Goal: Transaction & Acquisition: Subscribe to service/newsletter

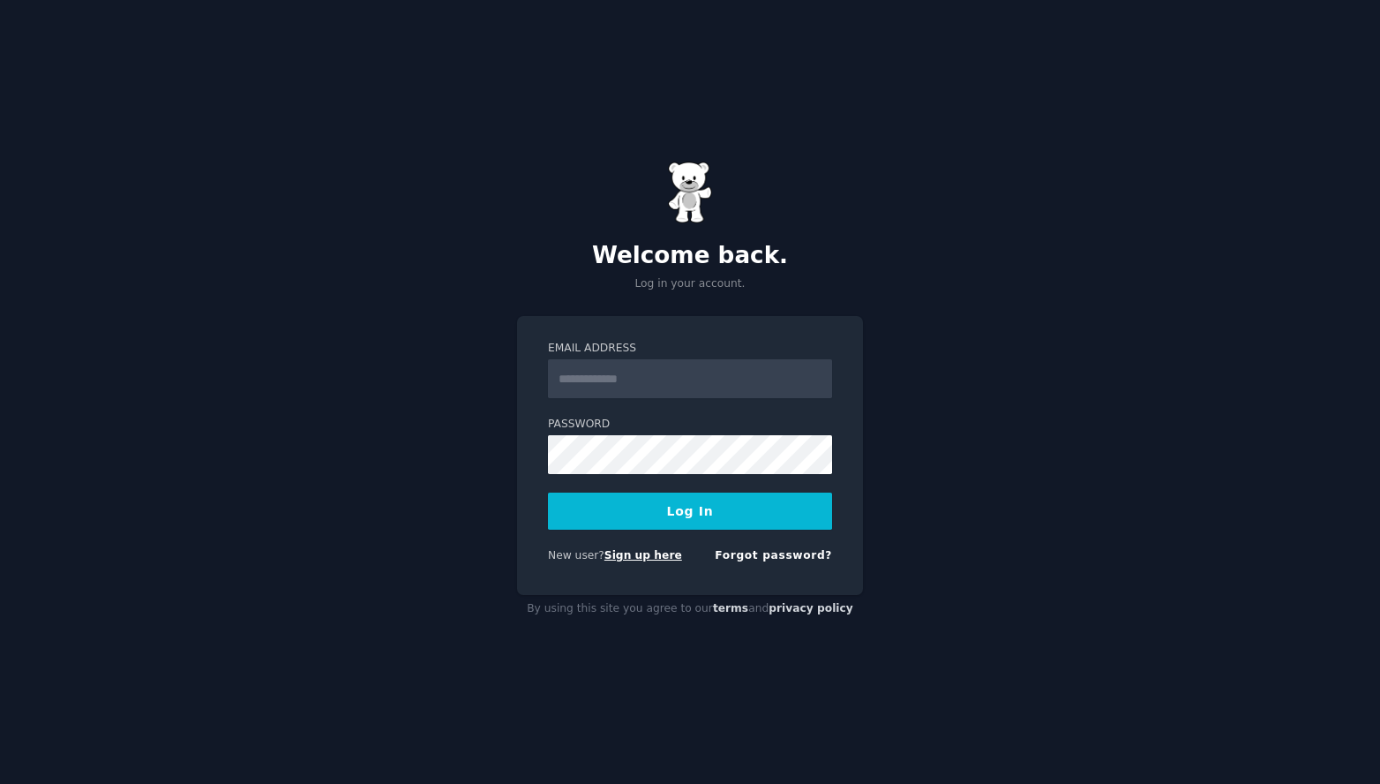
click at [653, 559] on link "Sign up here" at bounding box center [644, 555] width 78 height 12
click at [654, 559] on link "Sign up here" at bounding box center [644, 555] width 78 height 12
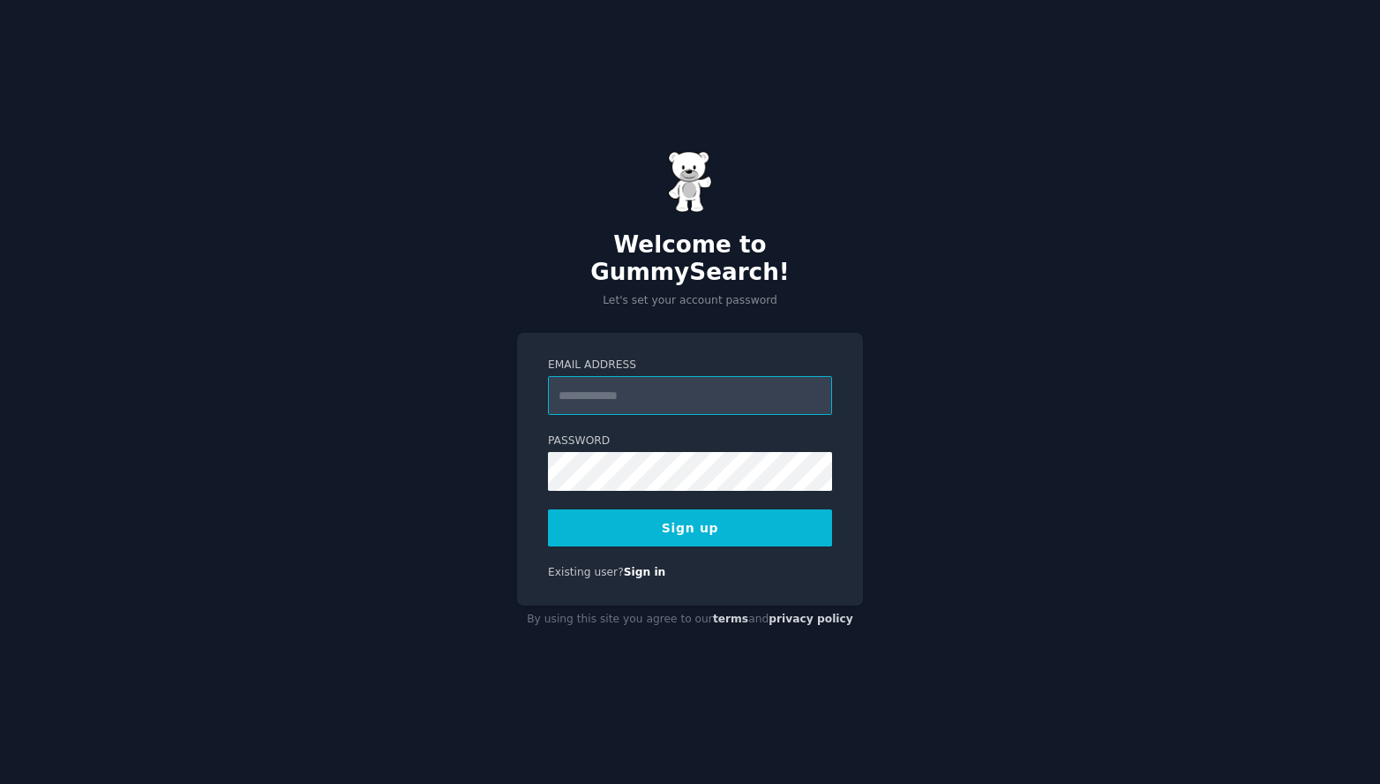
click at [619, 377] on input "Email Address" at bounding box center [690, 395] width 284 height 39
type input "**********"
click at [700, 509] on button "Sign up" at bounding box center [690, 527] width 284 height 37
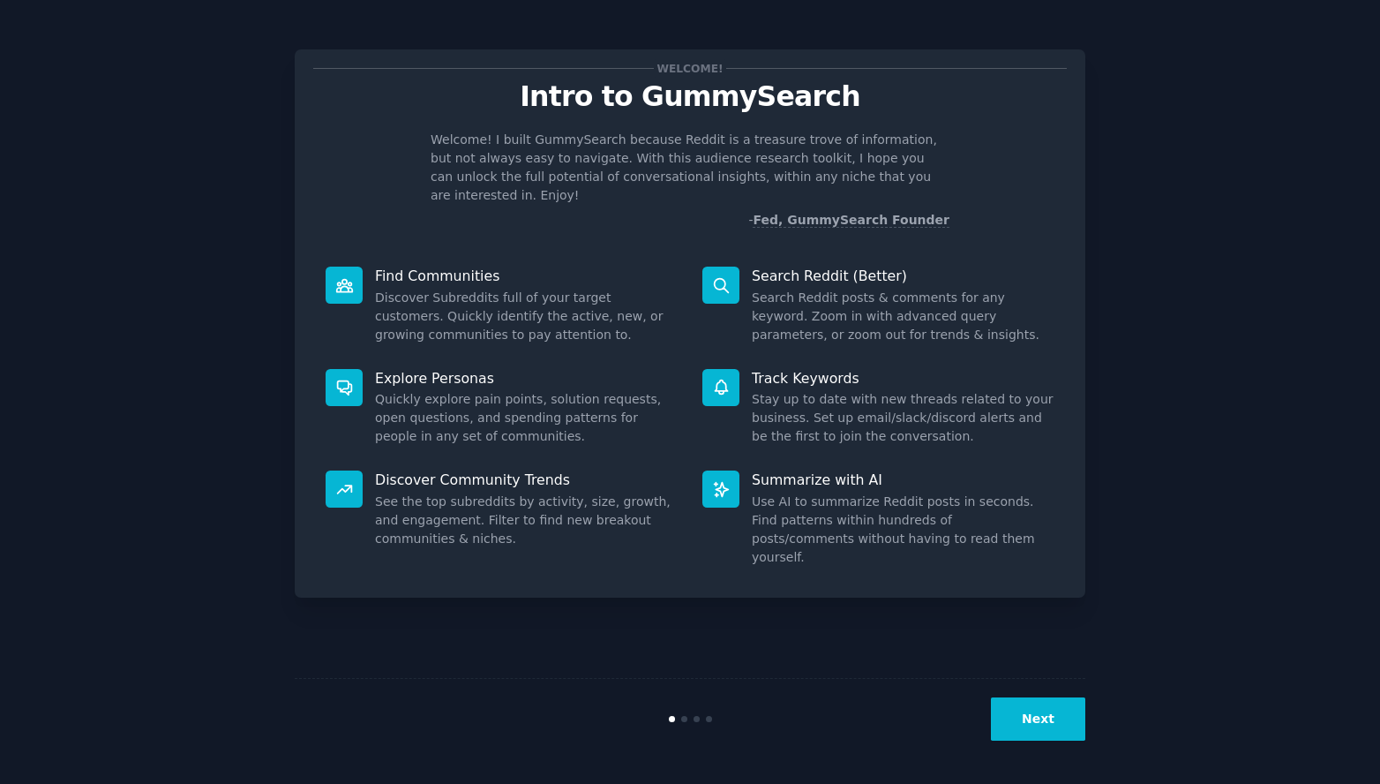
click at [1053, 719] on button "Next" at bounding box center [1038, 718] width 94 height 43
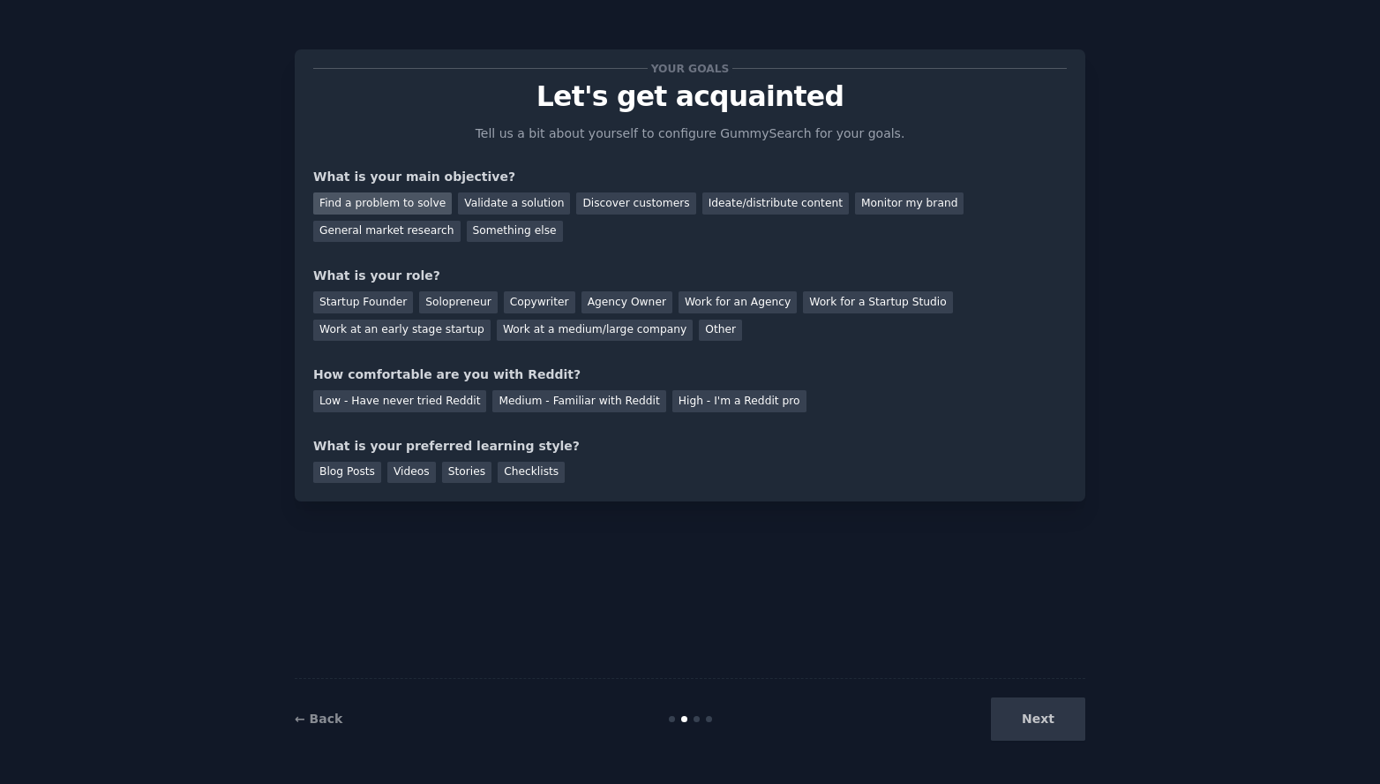
click at [409, 205] on div "Find a problem to solve" at bounding box center [382, 203] width 139 height 22
click at [410, 206] on div "Find a problem to solve" at bounding box center [382, 203] width 139 height 22
click at [398, 207] on div "Find a problem to solve" at bounding box center [382, 203] width 139 height 22
click at [520, 199] on div "Validate a solution" at bounding box center [514, 203] width 112 height 22
click at [615, 204] on div "Discover customers" at bounding box center [635, 203] width 119 height 22
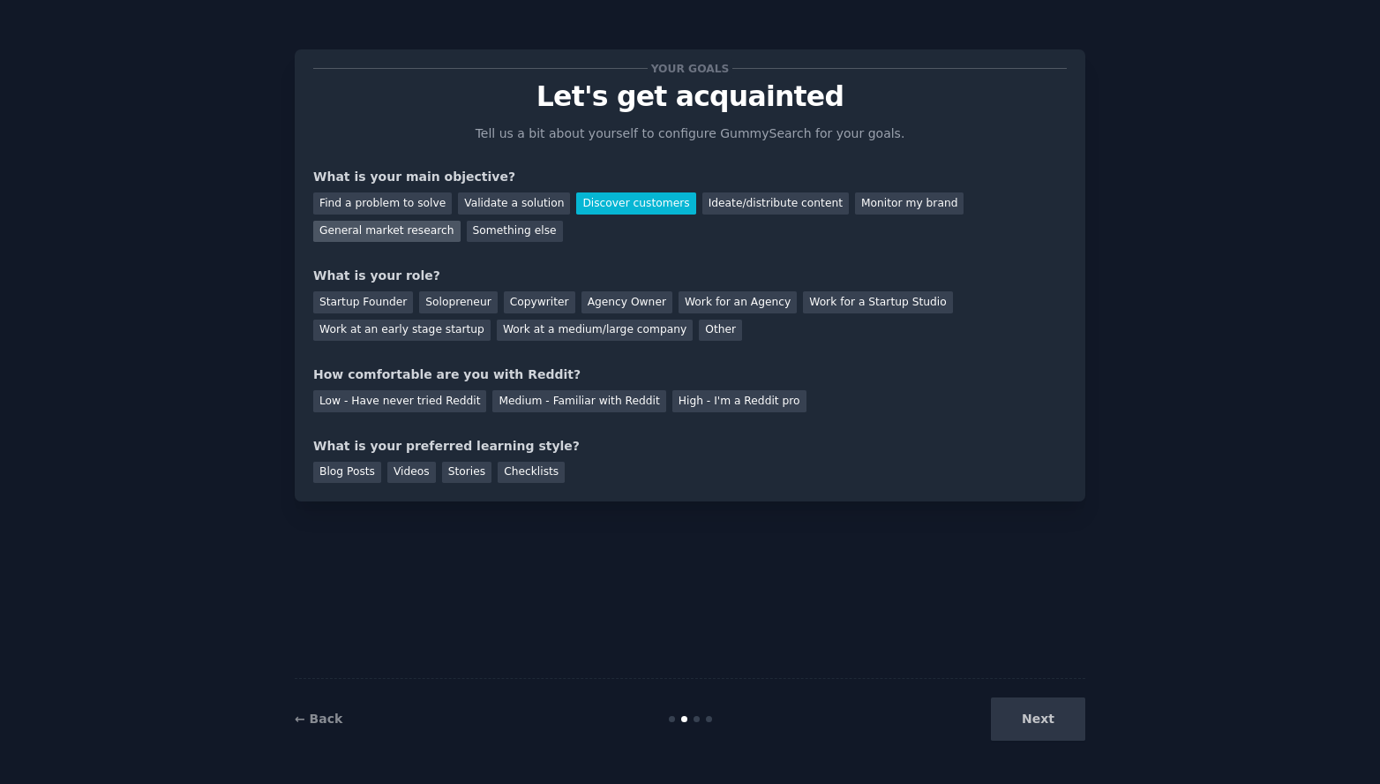
click at [425, 233] on div "General market research" at bounding box center [386, 232] width 147 height 22
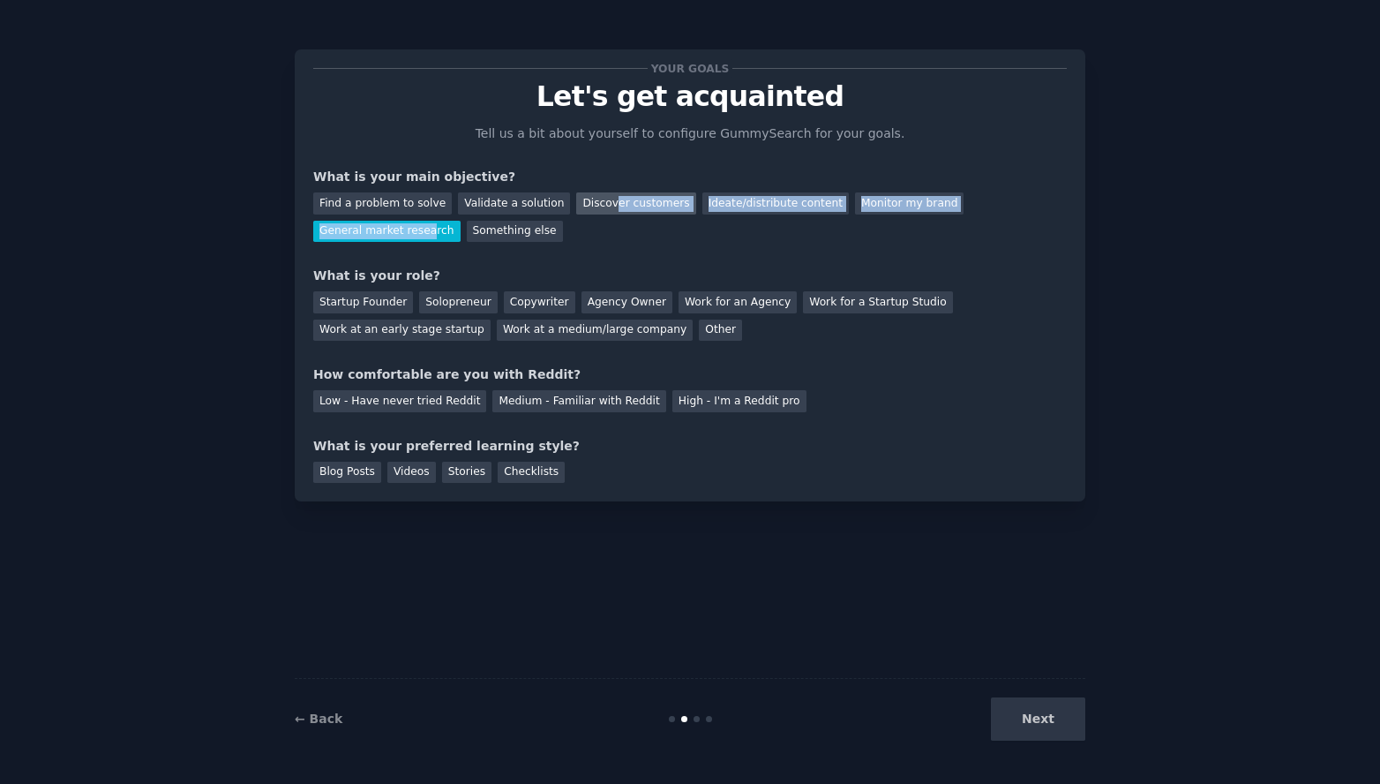
click at [600, 201] on div "Discover customers" at bounding box center [635, 203] width 119 height 22
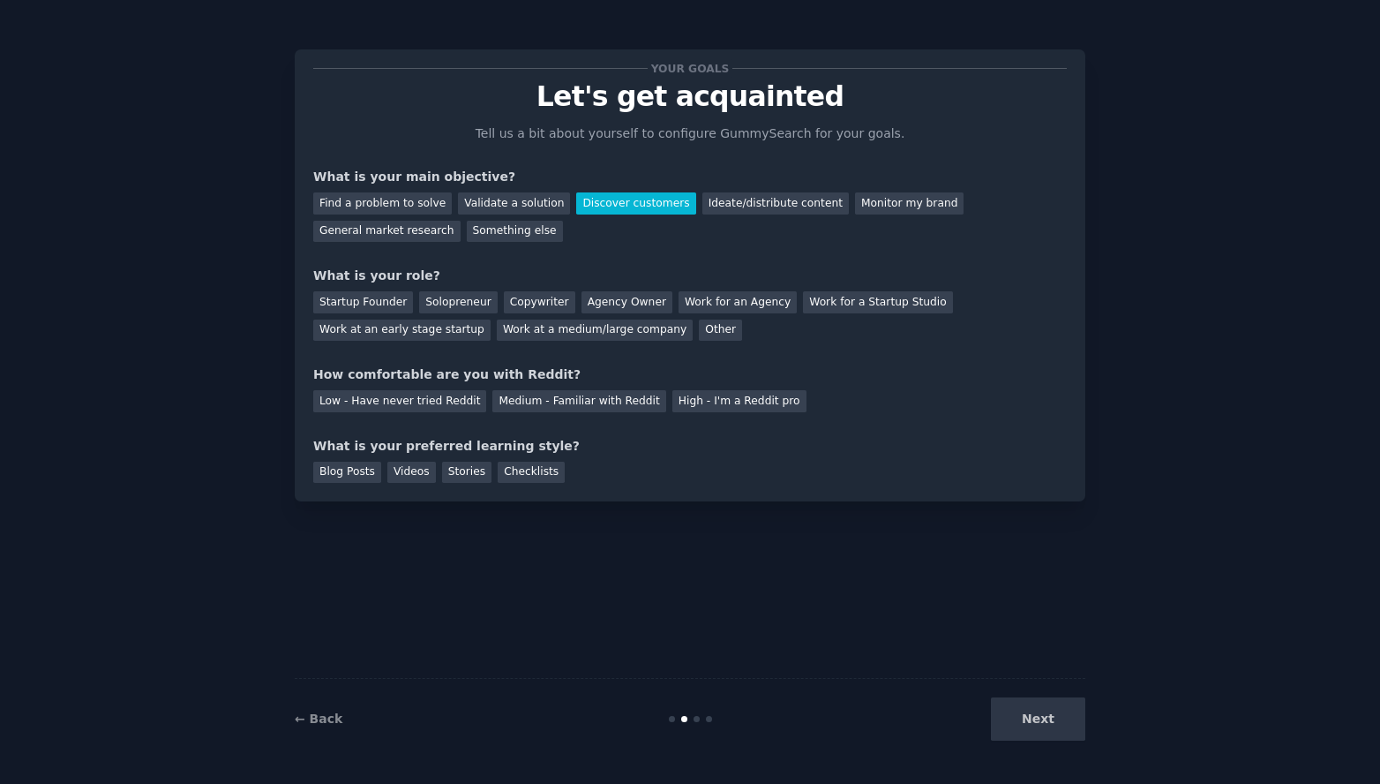
click at [587, 238] on div "Find a problem to solve Validate a solution Discover customers Ideate/distribut…" at bounding box center [690, 214] width 754 height 56
click at [410, 229] on div "General market research" at bounding box center [386, 232] width 147 height 22
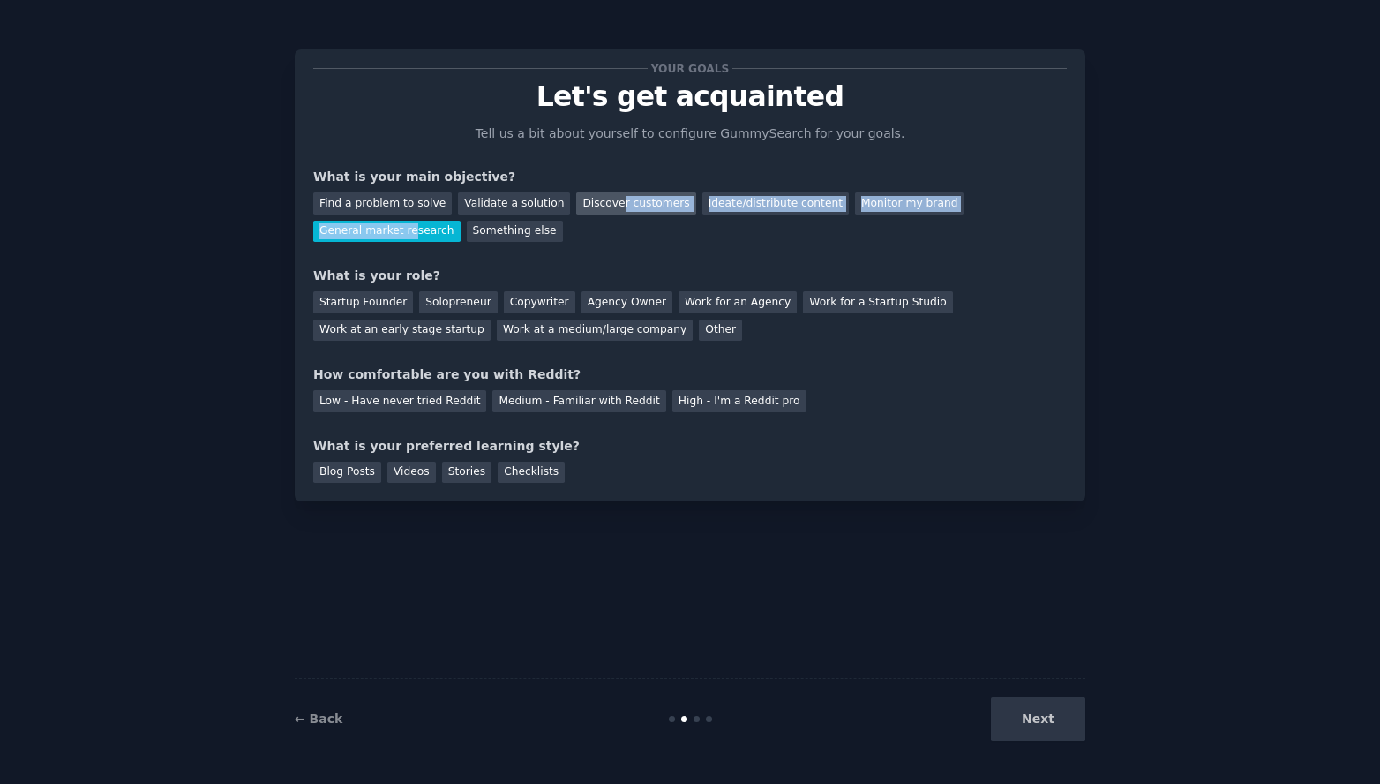
click at [609, 199] on div "Discover customers" at bounding box center [635, 203] width 119 height 22
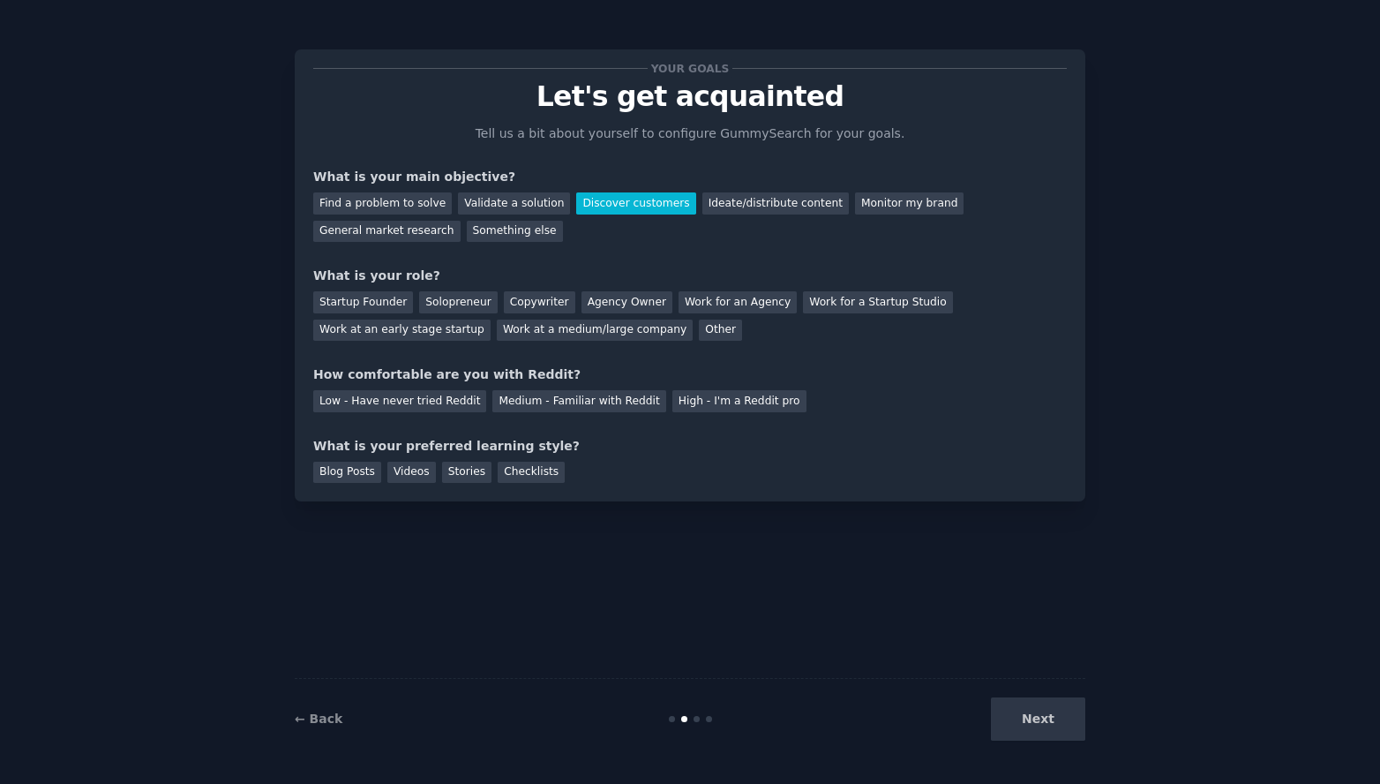
click at [495, 251] on div "Your goals Let's get acquainted Tell us a bit about yourself to configure Gummy…" at bounding box center [690, 275] width 754 height 415
click at [615, 325] on div "Work at a medium/large company" at bounding box center [595, 330] width 196 height 22
click at [425, 395] on div "Low - Have never tried Reddit" at bounding box center [399, 401] width 173 height 22
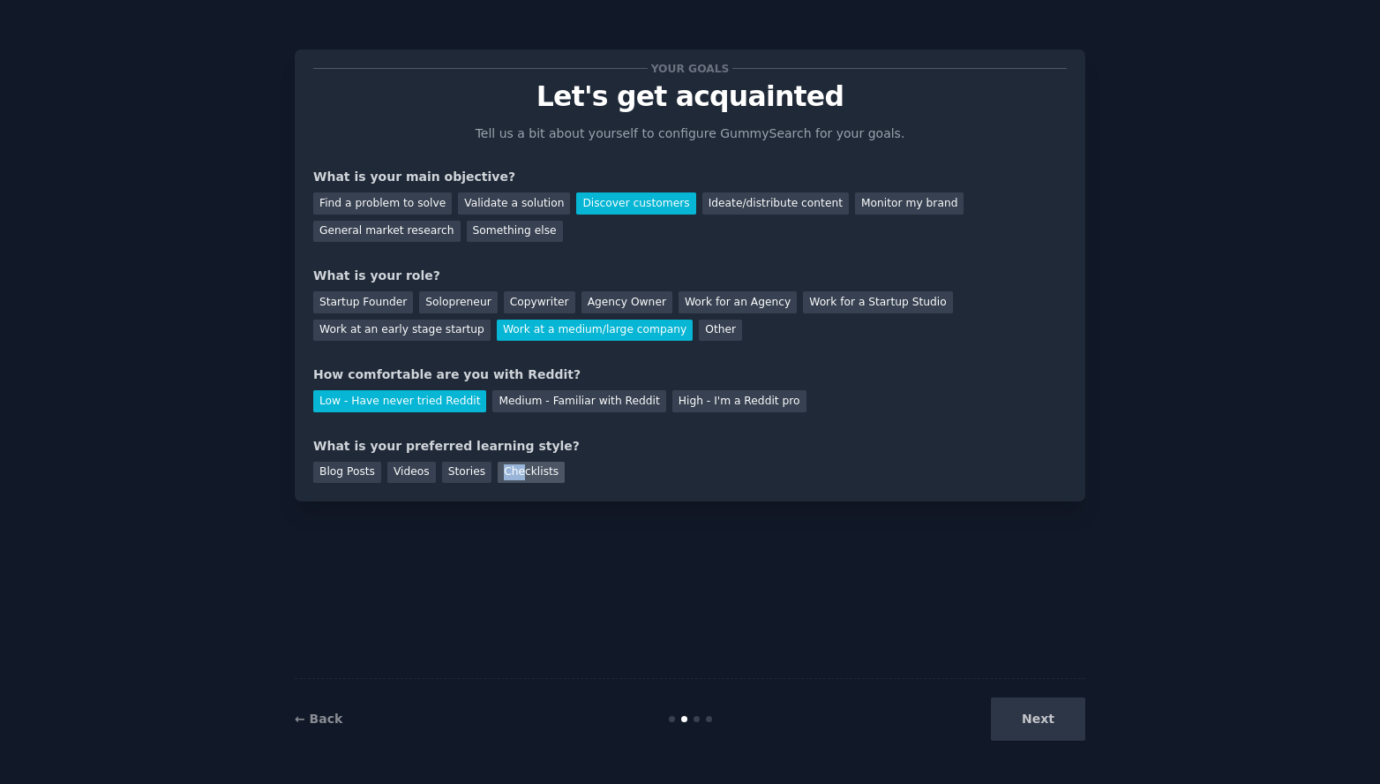
drag, startPoint x: 486, startPoint y: 469, endPoint x: 516, endPoint y: 470, distance: 30.0
click at [516, 470] on div "Blog Posts Videos Stories Checklists" at bounding box center [690, 469] width 754 height 28
click at [529, 470] on div "Checklists" at bounding box center [531, 473] width 67 height 22
click at [999, 425] on div "Your goals Let's get acquainted Tell us a bit about yourself to configure Gummy…" at bounding box center [690, 275] width 754 height 415
click at [997, 462] on div "What is your preferred learning style? Blog Posts Videos Stories Checklists" at bounding box center [690, 460] width 754 height 47
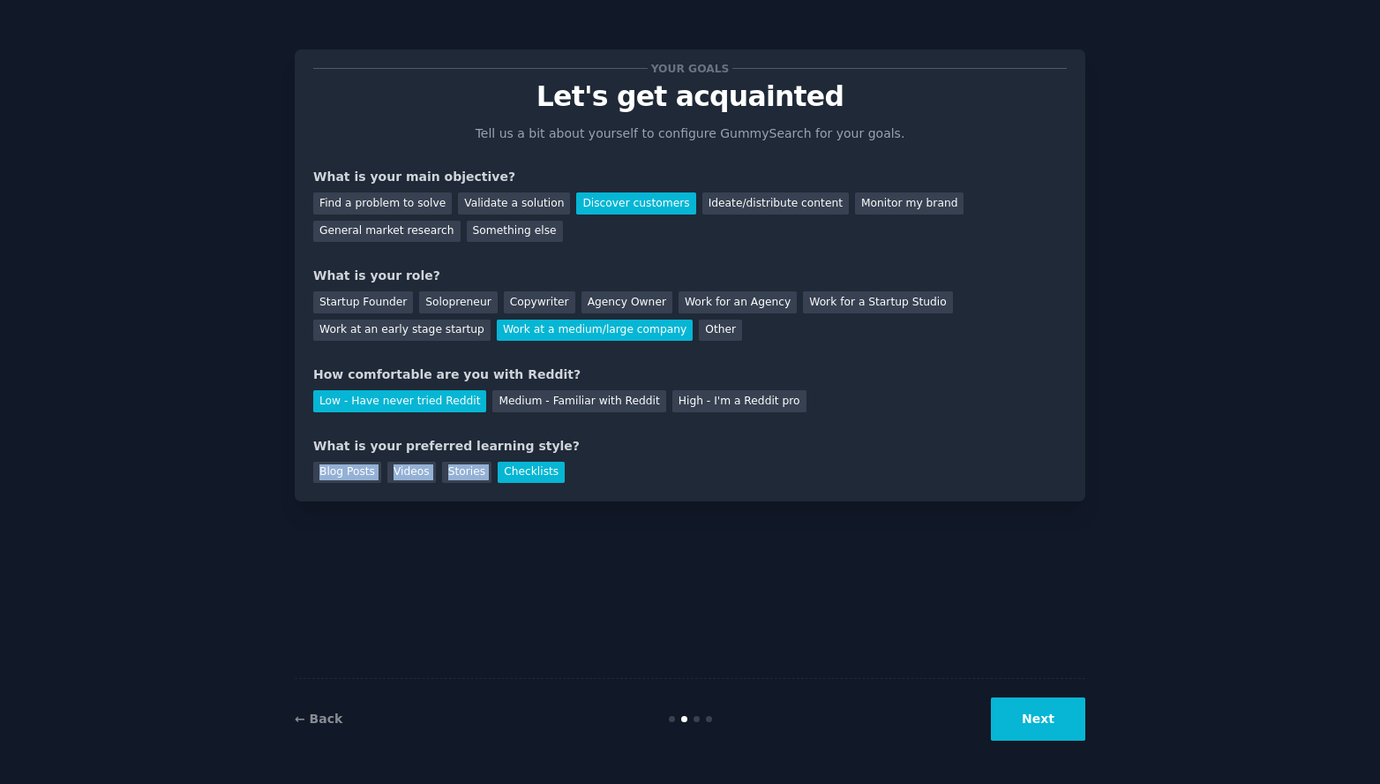
click at [1048, 715] on button "Next" at bounding box center [1038, 718] width 94 height 43
